Goal: Task Accomplishment & Management: Manage account settings

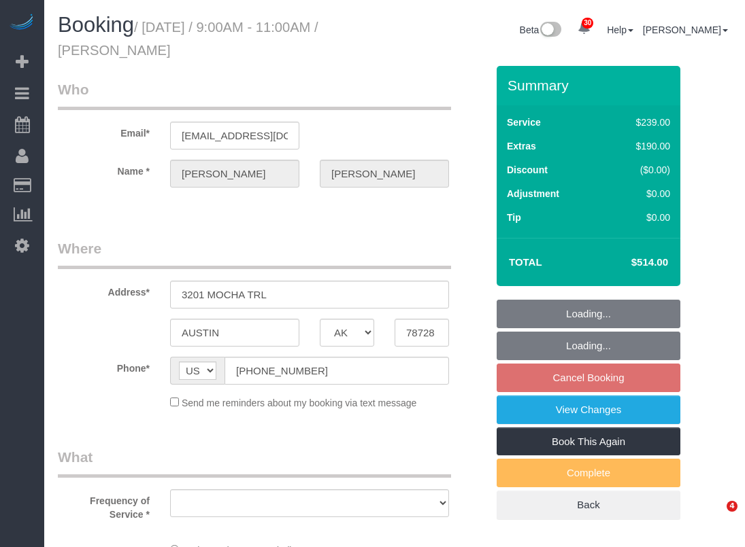
select select "[GEOGRAPHIC_DATA]"
select select "3"
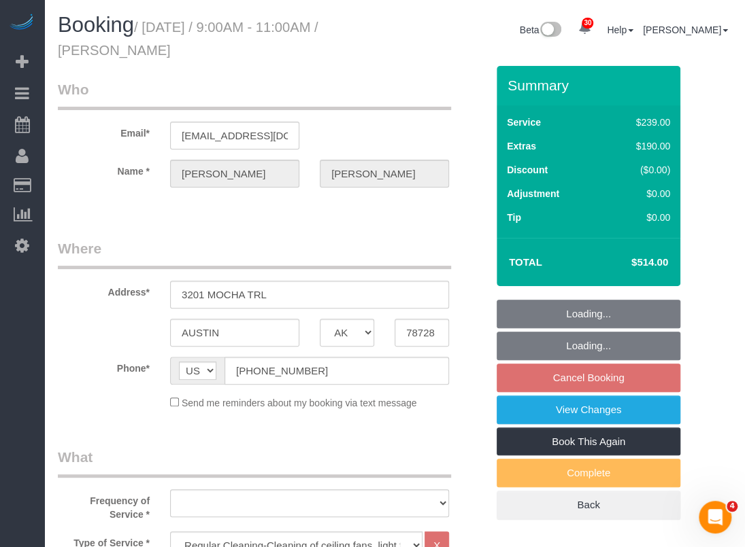
select select "object:7195"
select select "string:fspay-1584b672-7799-4da0-ab4b-99fc13385431"
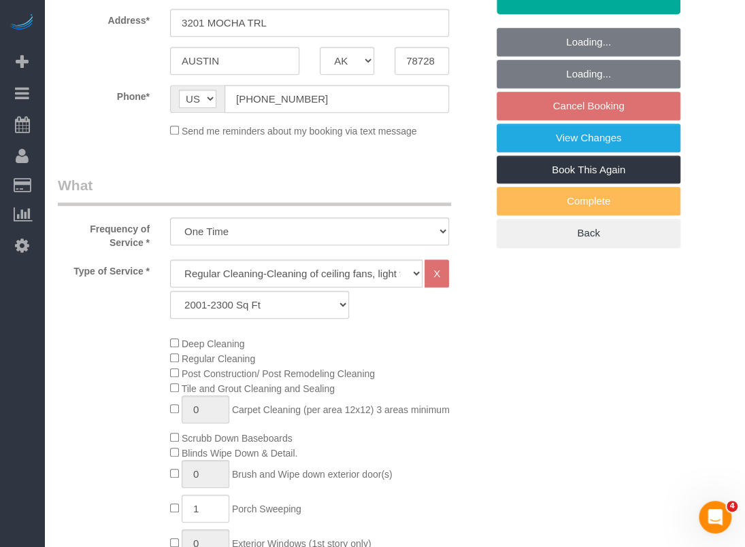
select select "object:7221"
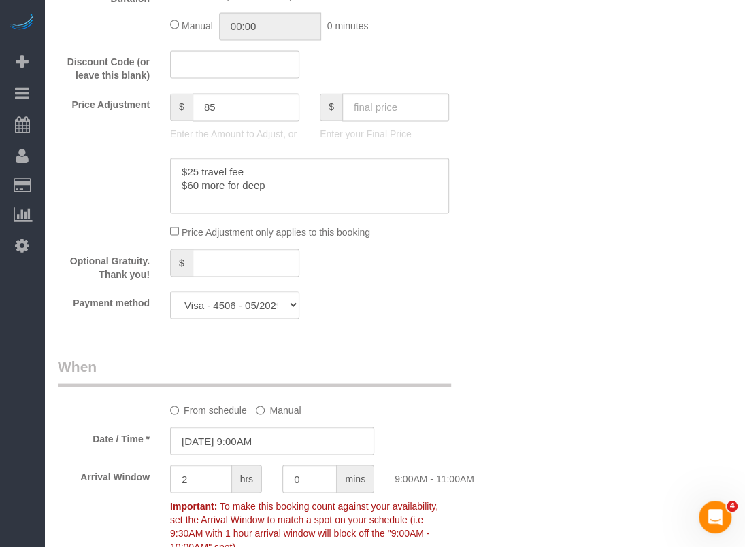
scroll to position [952, 0]
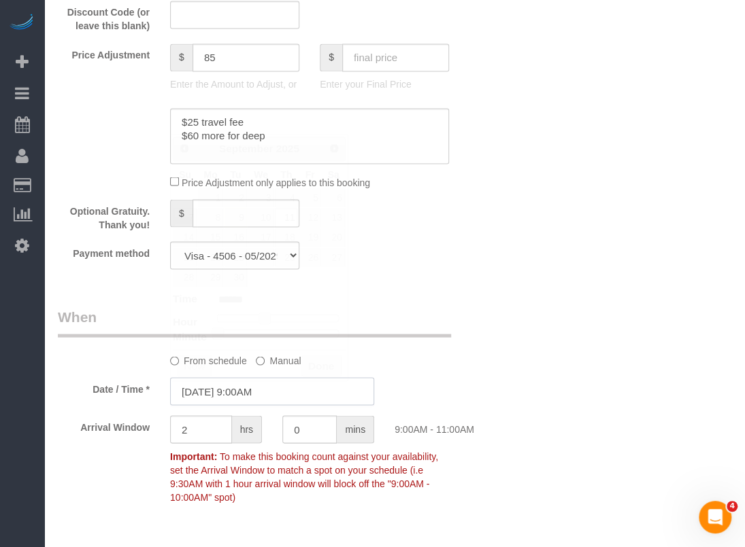
click at [288, 386] on input "[DATE] 9:00AM" at bounding box center [272, 391] width 204 height 28
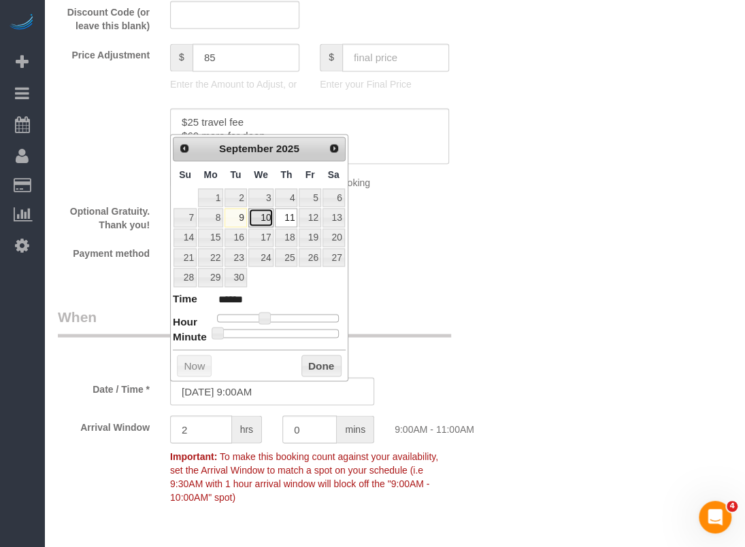
click at [264, 215] on link "10" at bounding box center [261, 217] width 26 height 18
type input "[DATE] 9:00AM"
click at [326, 363] on button "Done" at bounding box center [321, 366] width 40 height 22
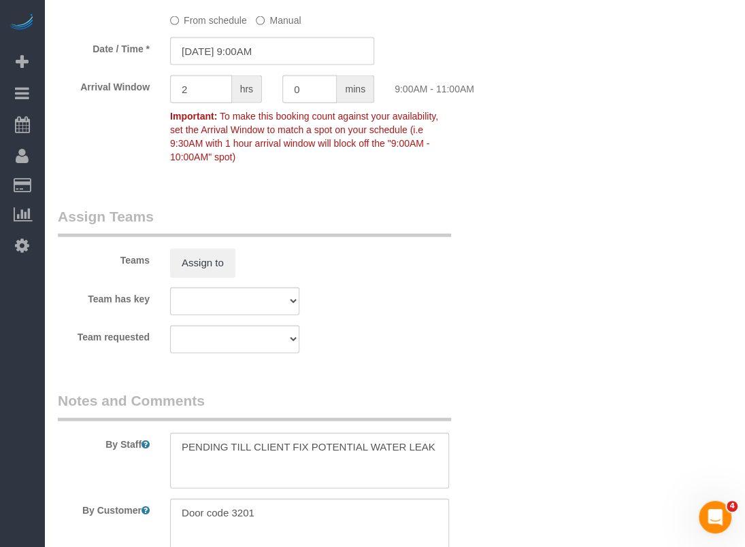
scroll to position [1512, 0]
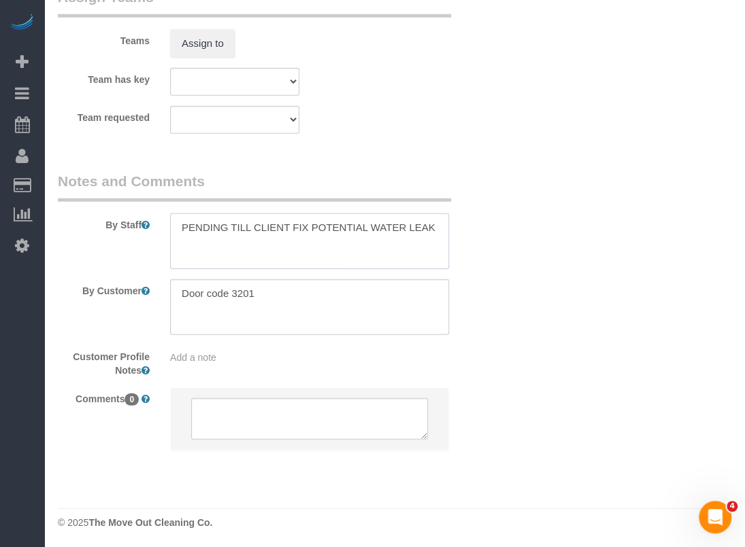
click at [353, 233] on textarea at bounding box center [309, 242] width 279 height 56
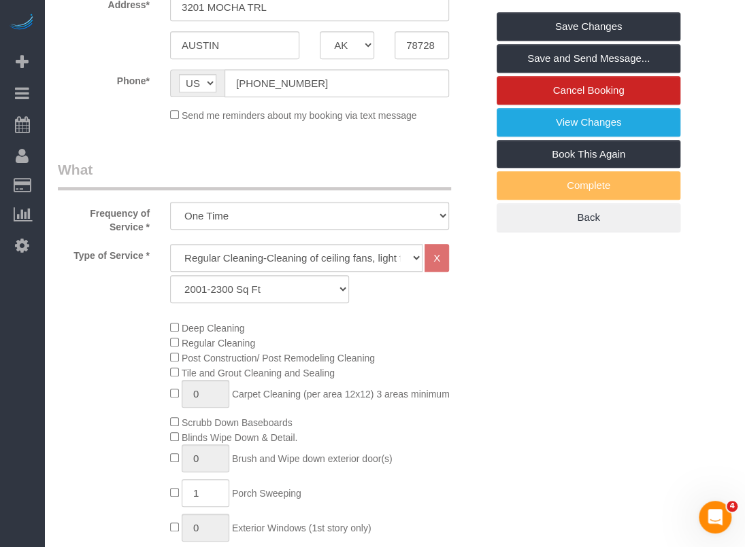
scroll to position [0, 0]
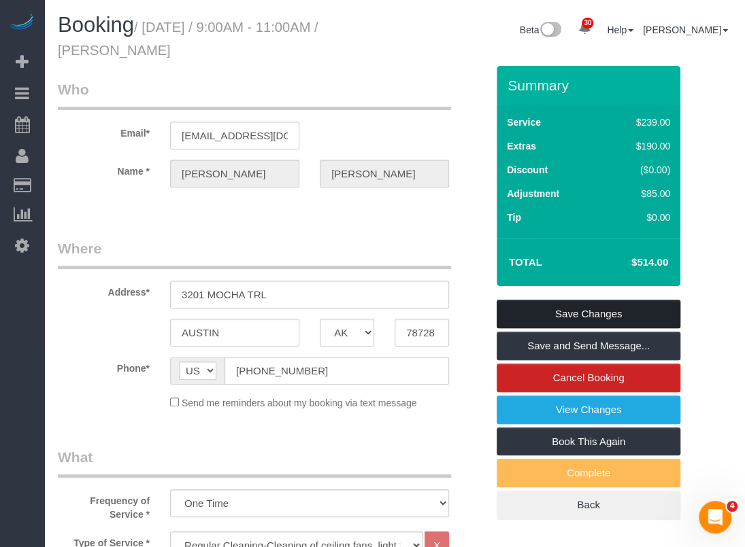
click at [598, 311] on link "Save Changes" at bounding box center [588, 314] width 184 height 29
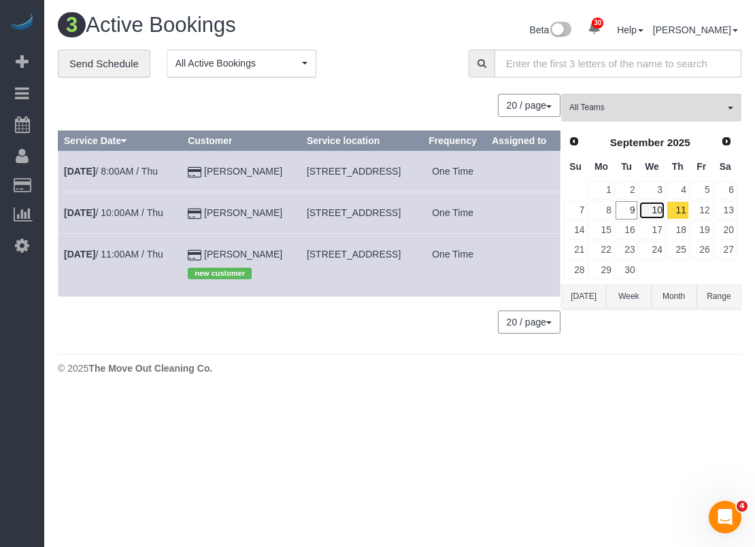
click at [648, 214] on link "10" at bounding box center [652, 210] width 26 height 18
